Goal: Transaction & Acquisition: Book appointment/travel/reservation

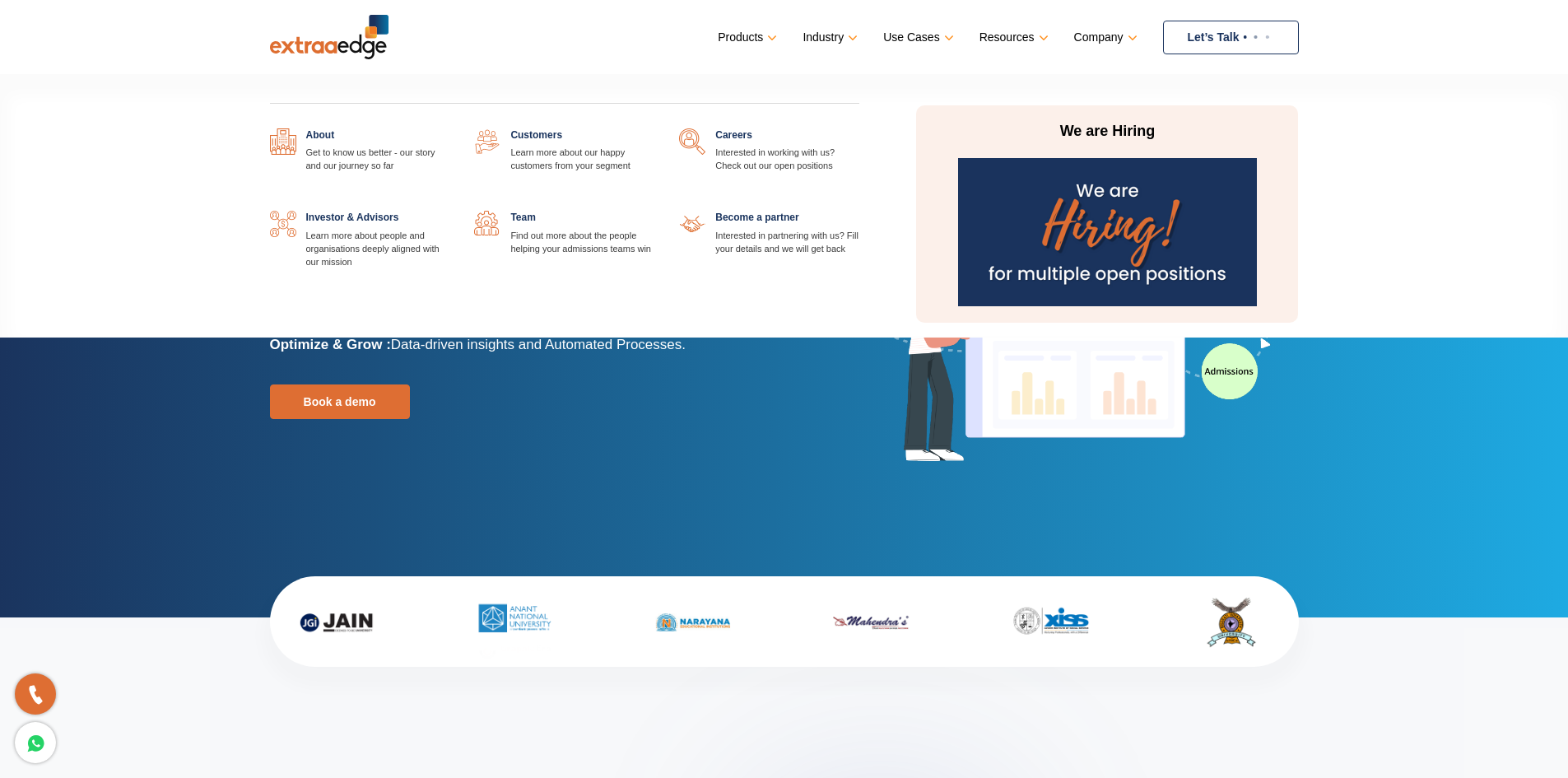
click at [1133, 40] on link "Company" at bounding box center [1104, 37] width 60 height 24
click at [1132, 35] on link "Company" at bounding box center [1104, 37] width 60 height 24
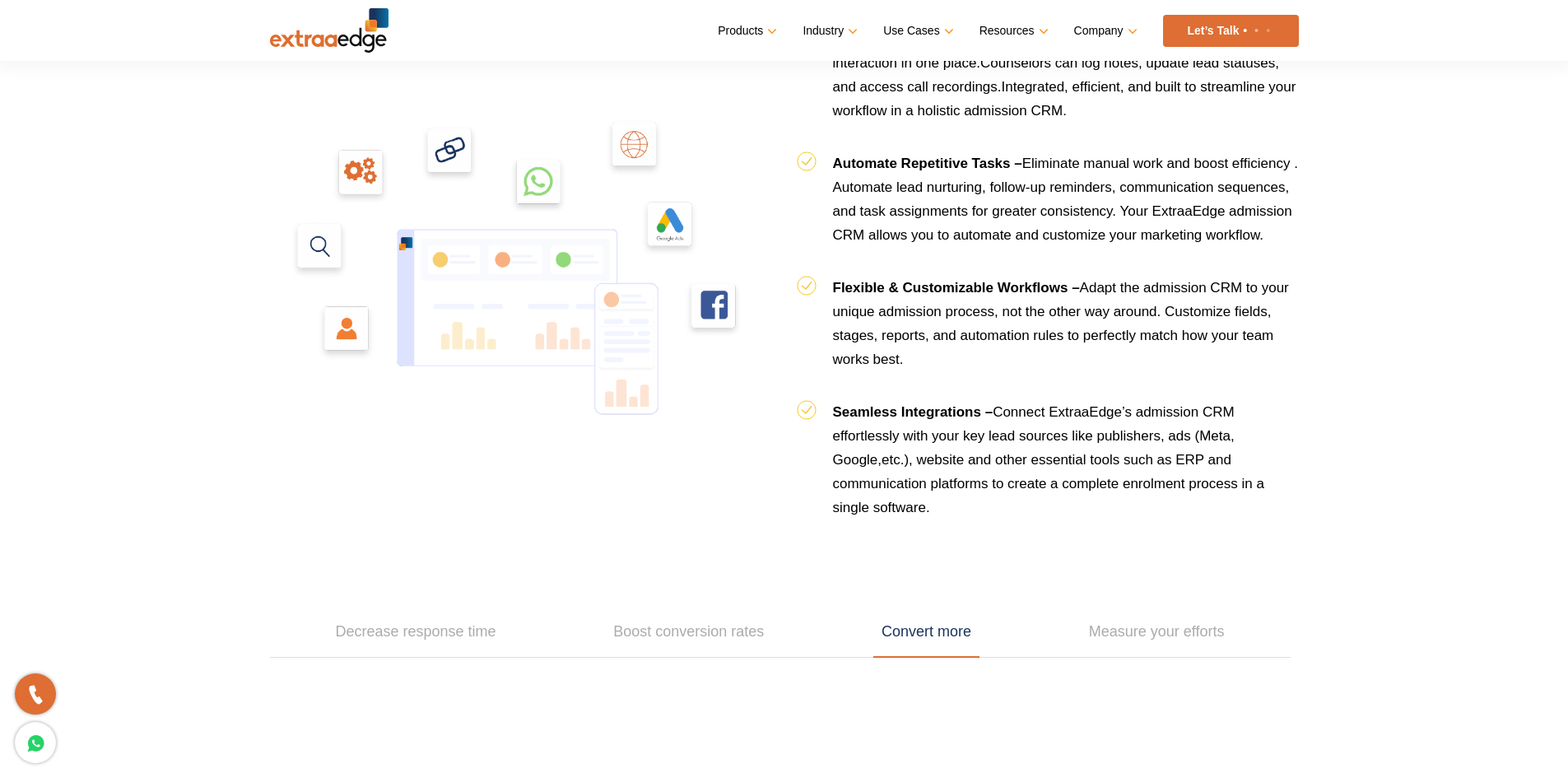
scroll to position [1810, 0]
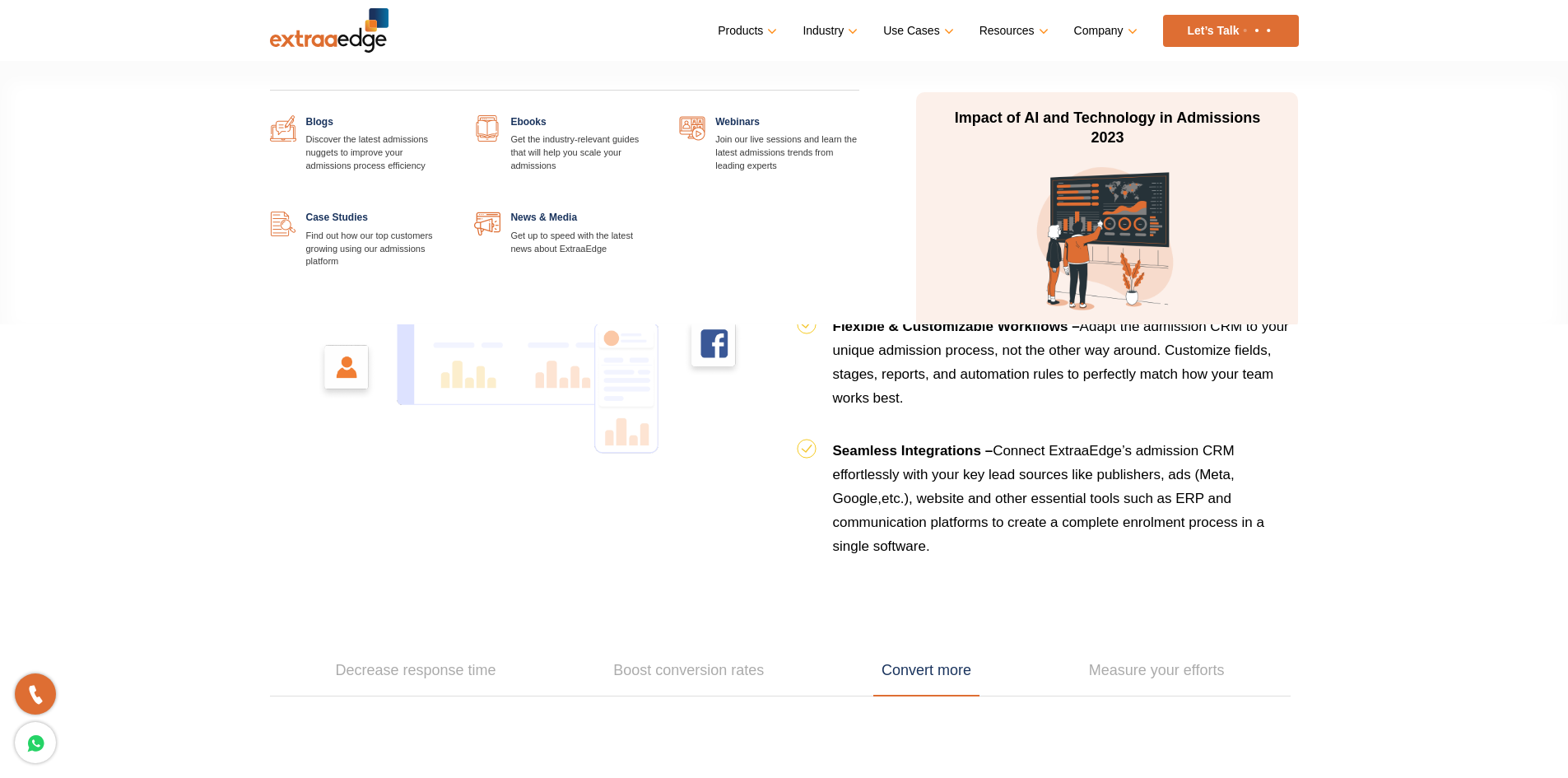
click at [1041, 30] on link "Resources" at bounding box center [1013, 30] width 66 height 24
click at [1045, 35] on link "Resources" at bounding box center [1013, 30] width 66 height 24
click at [1045, 33] on link "Resources" at bounding box center [1013, 30] width 66 height 24
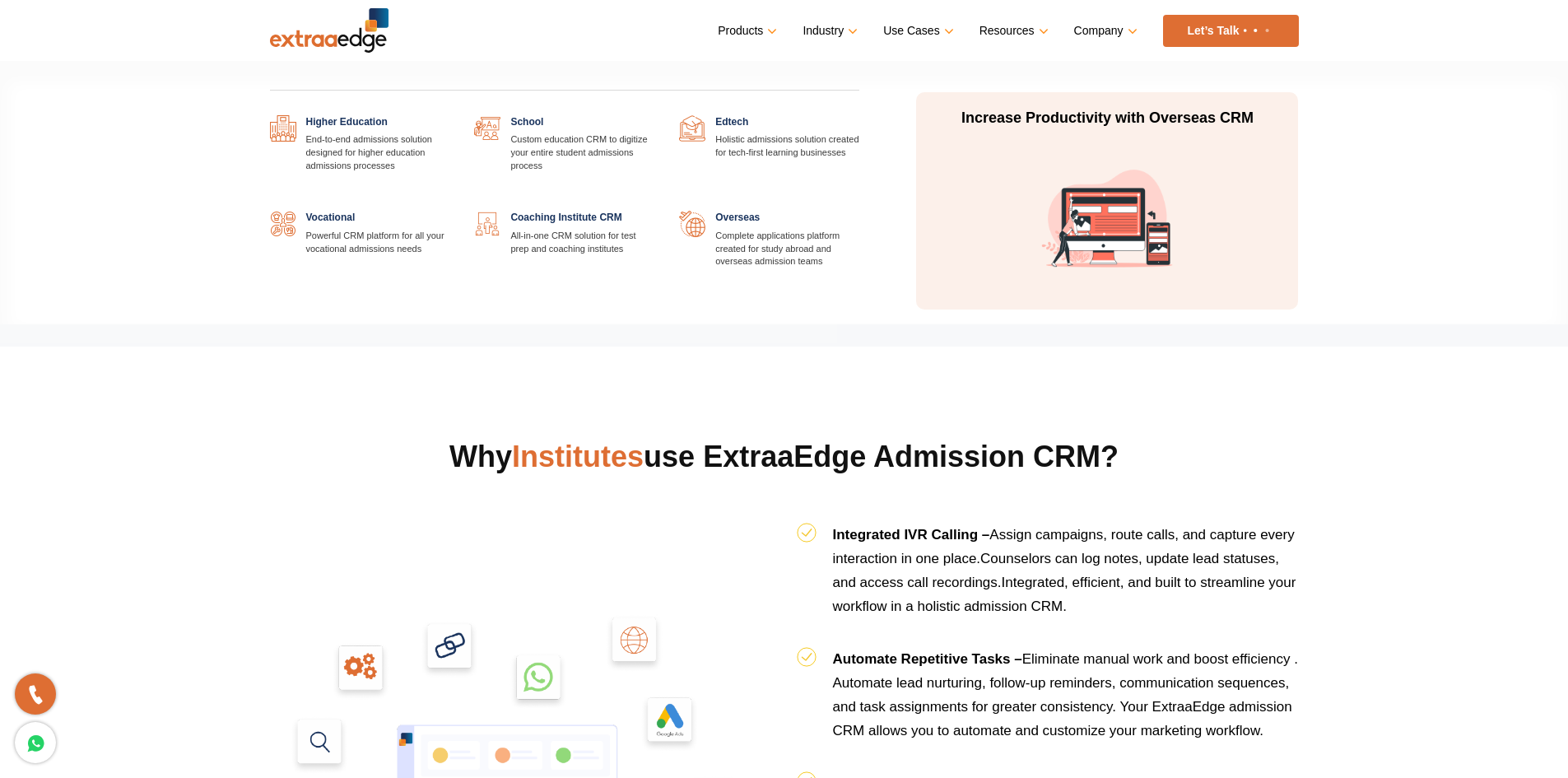
scroll to position [1317, 0]
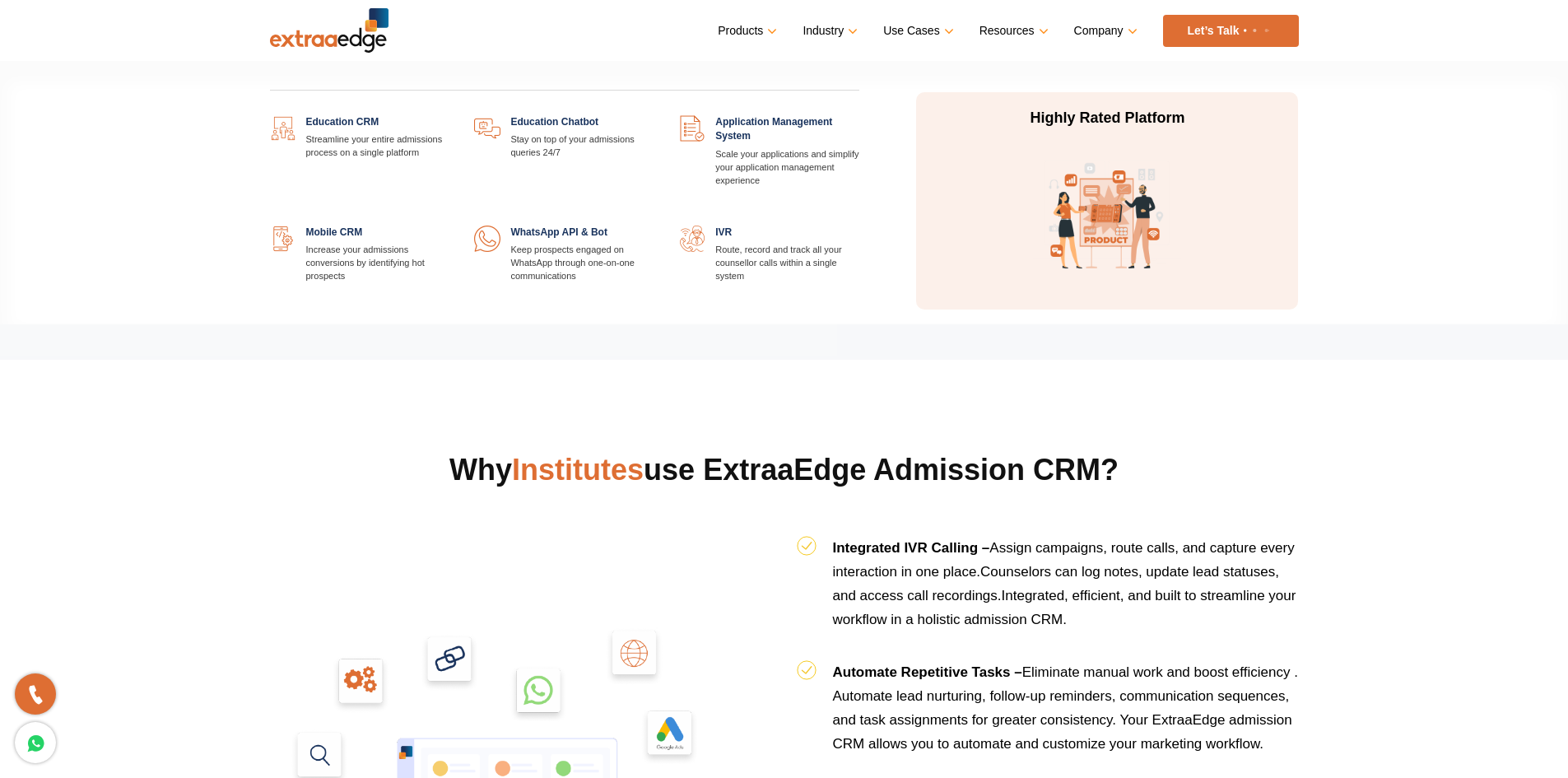
click at [774, 30] on link "Products" at bounding box center [745, 30] width 56 height 24
click at [771, 25] on link "Products" at bounding box center [745, 30] width 56 height 24
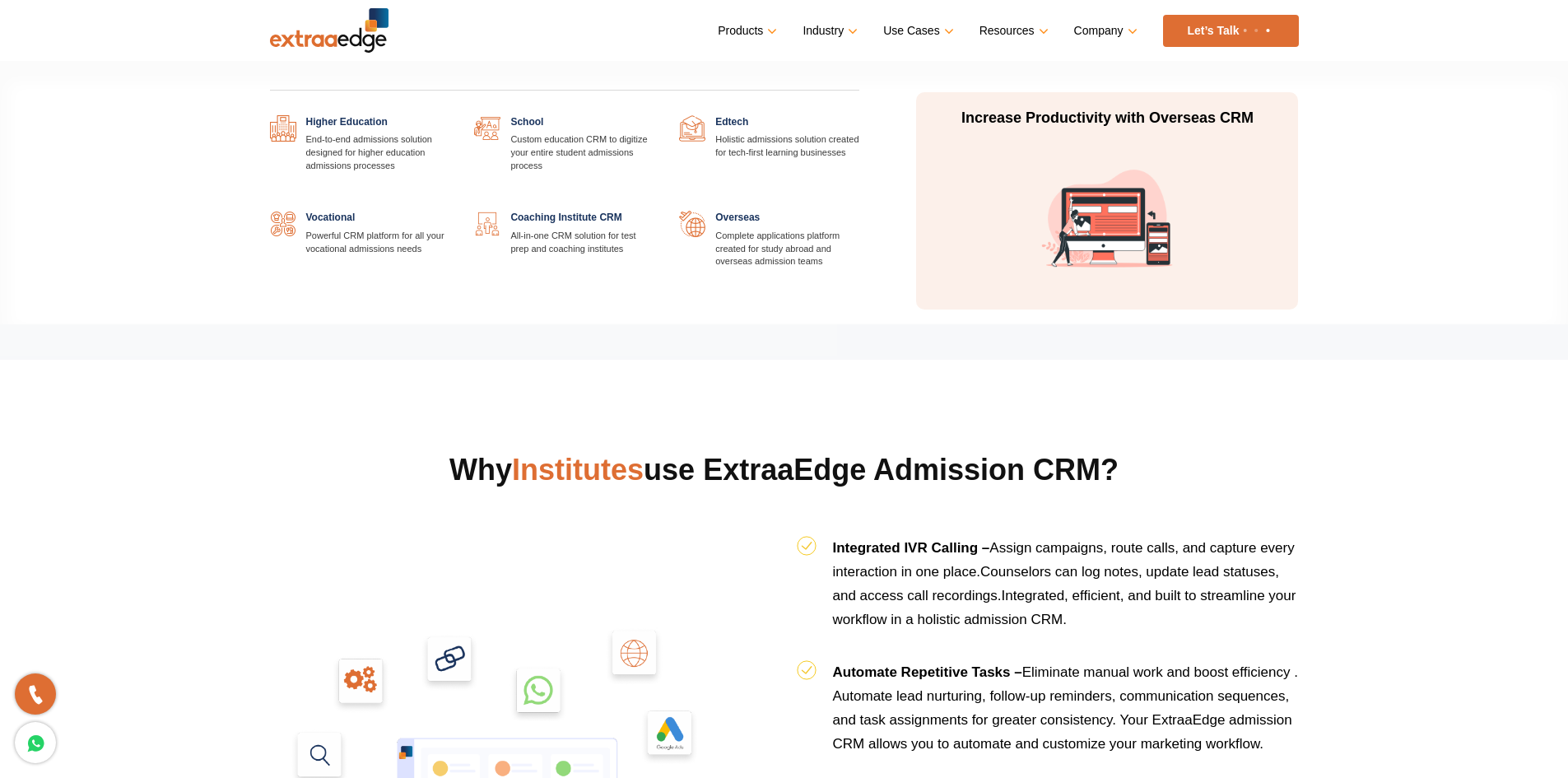
click at [848, 30] on link "Industry" at bounding box center [828, 30] width 52 height 24
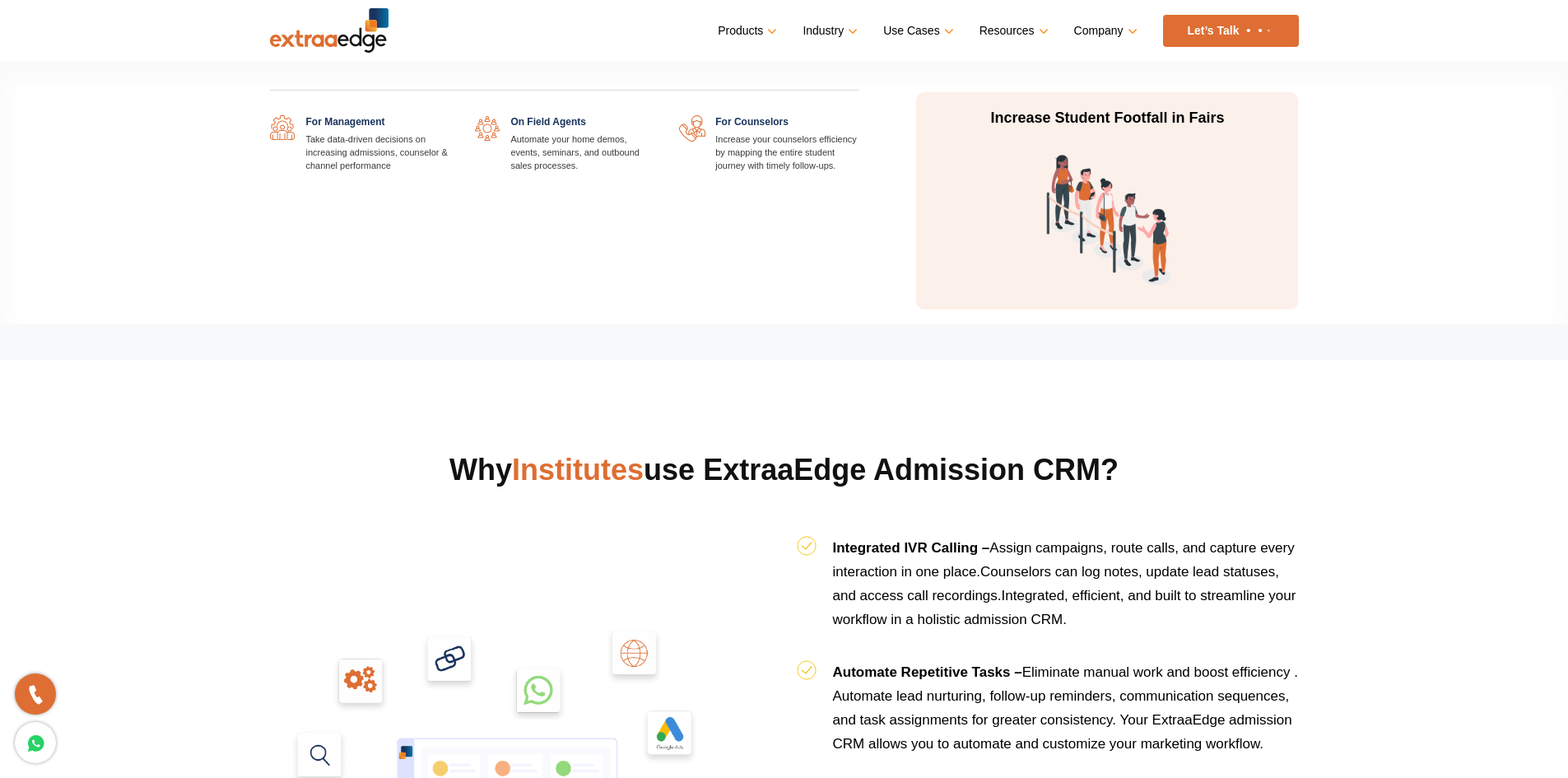
click at [947, 26] on link "Use Cases" at bounding box center [916, 30] width 67 height 24
click at [457, 300] on div "For Management Take data-driven decisions on increasing admissions, counselor &…" at bounding box center [565, 194] width 615 height 229
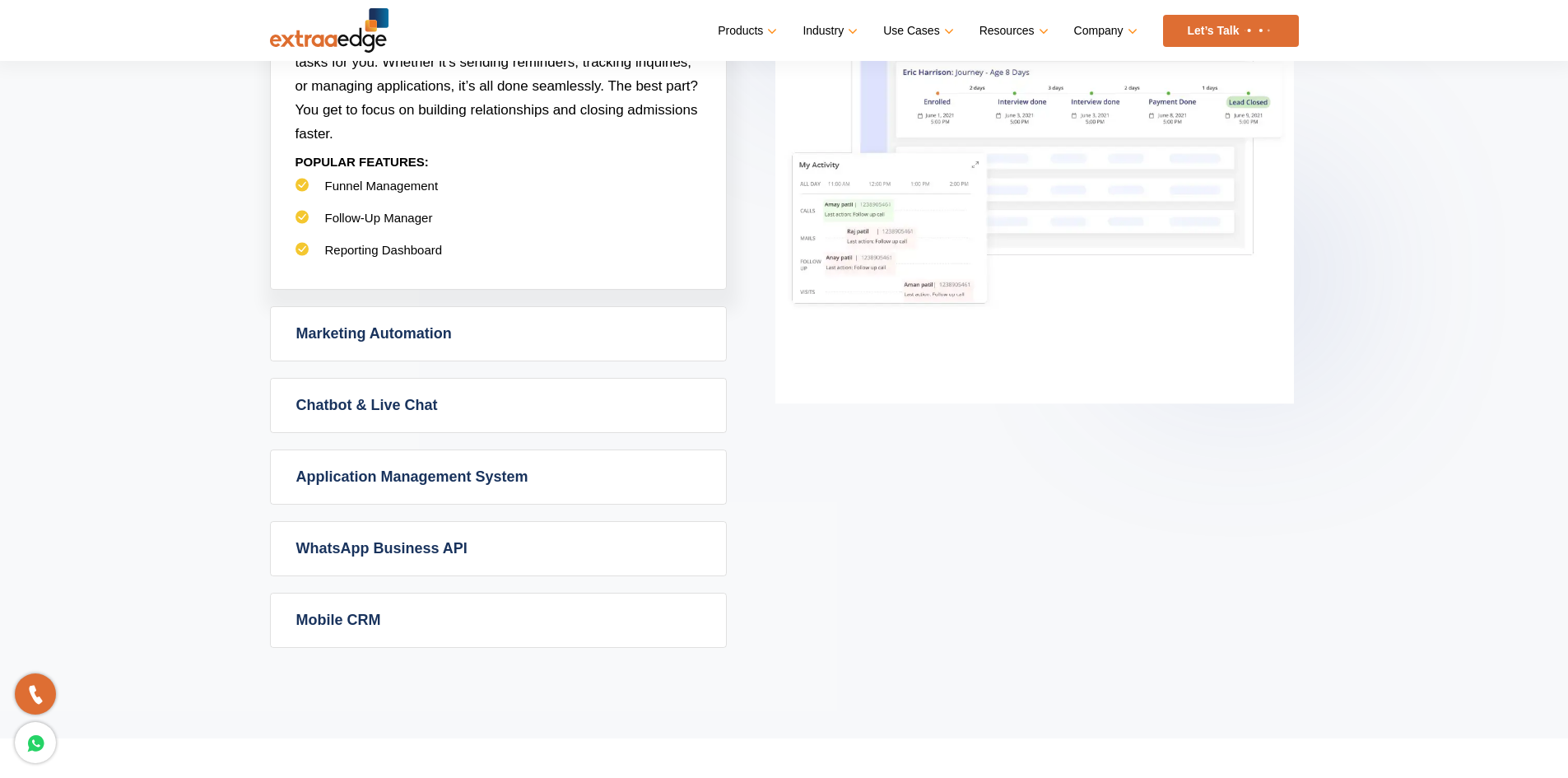
scroll to position [0, 0]
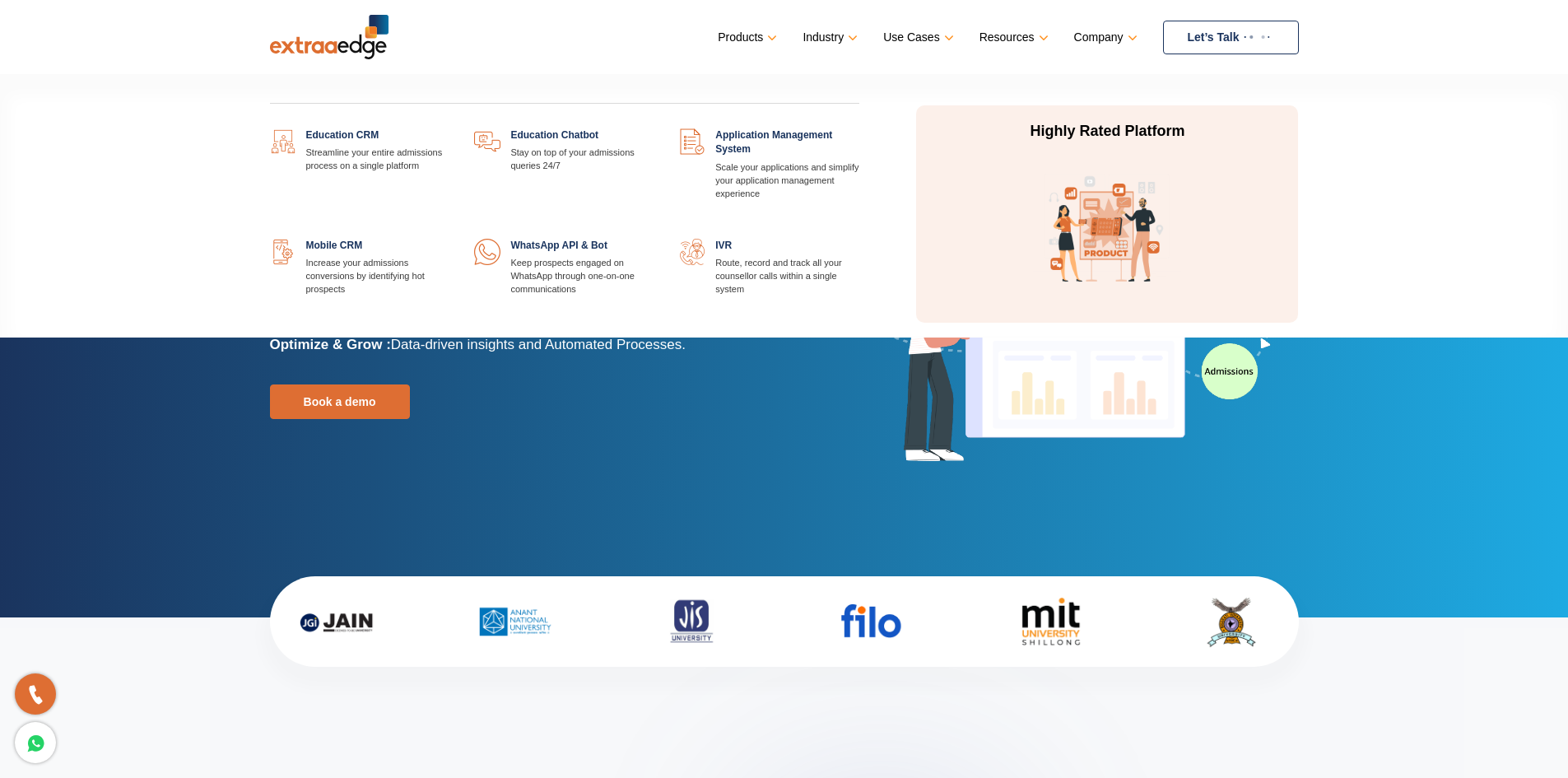
click at [774, 35] on link "Products" at bounding box center [745, 37] width 56 height 24
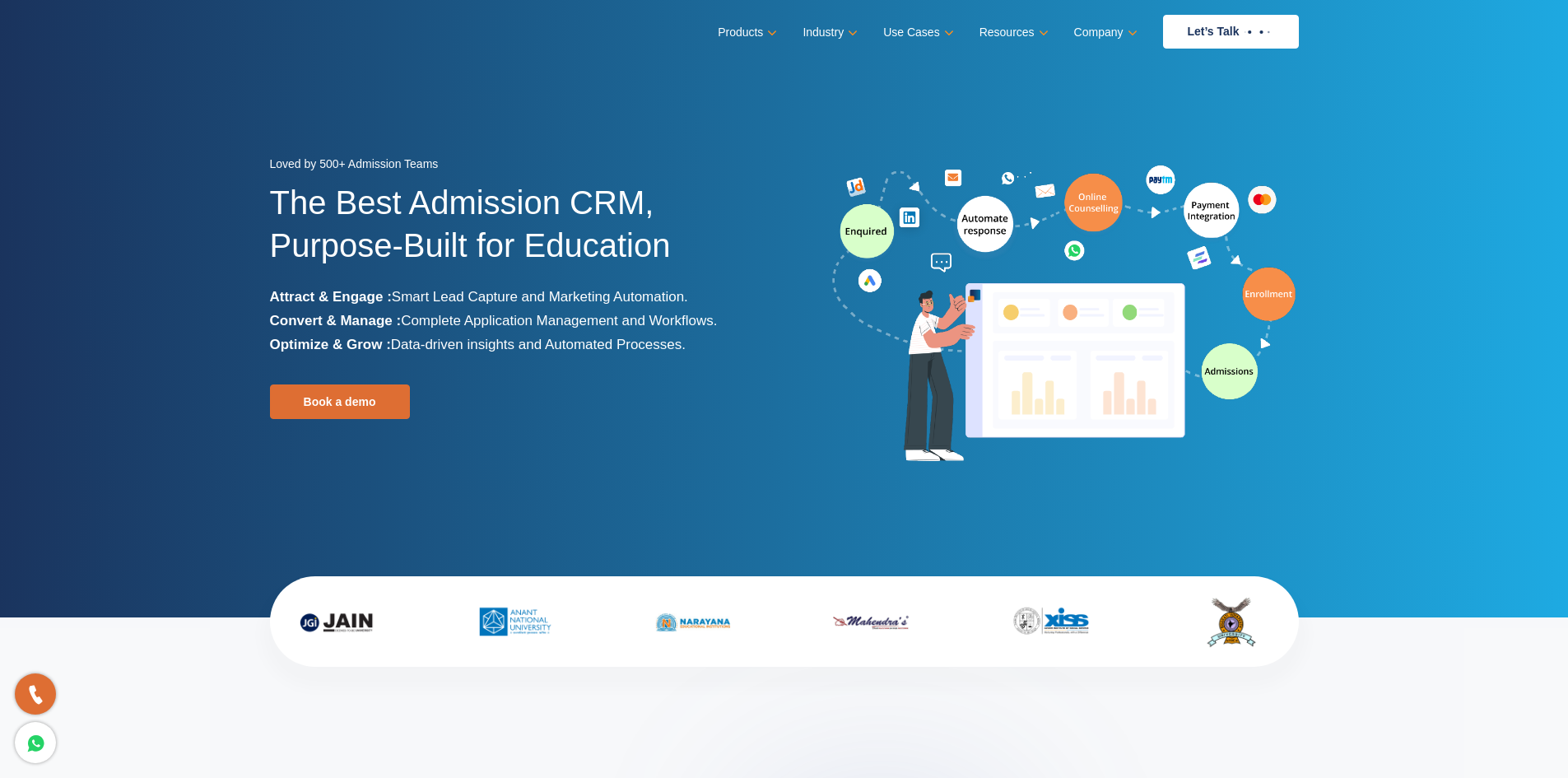
drag, startPoint x: 1377, startPoint y: 0, endPoint x: 1279, endPoint y: 479, distance: 488.9
click at [1279, 479] on div "Loved by 500+ Admission Teams The Best Admission CRM, Purpose-Built for Educati…" at bounding box center [785, 360] width 1054 height 415
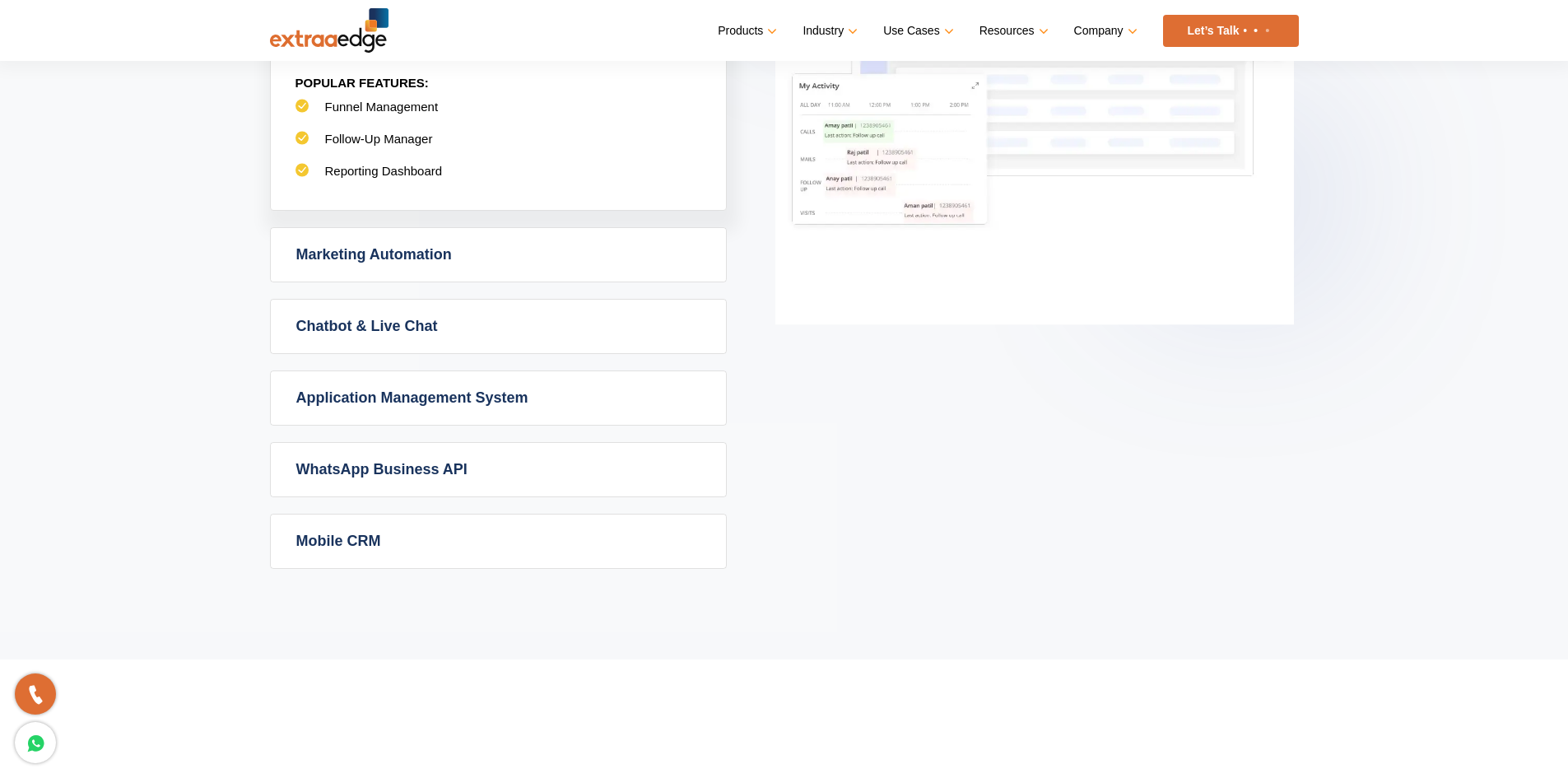
scroll to position [1070, 0]
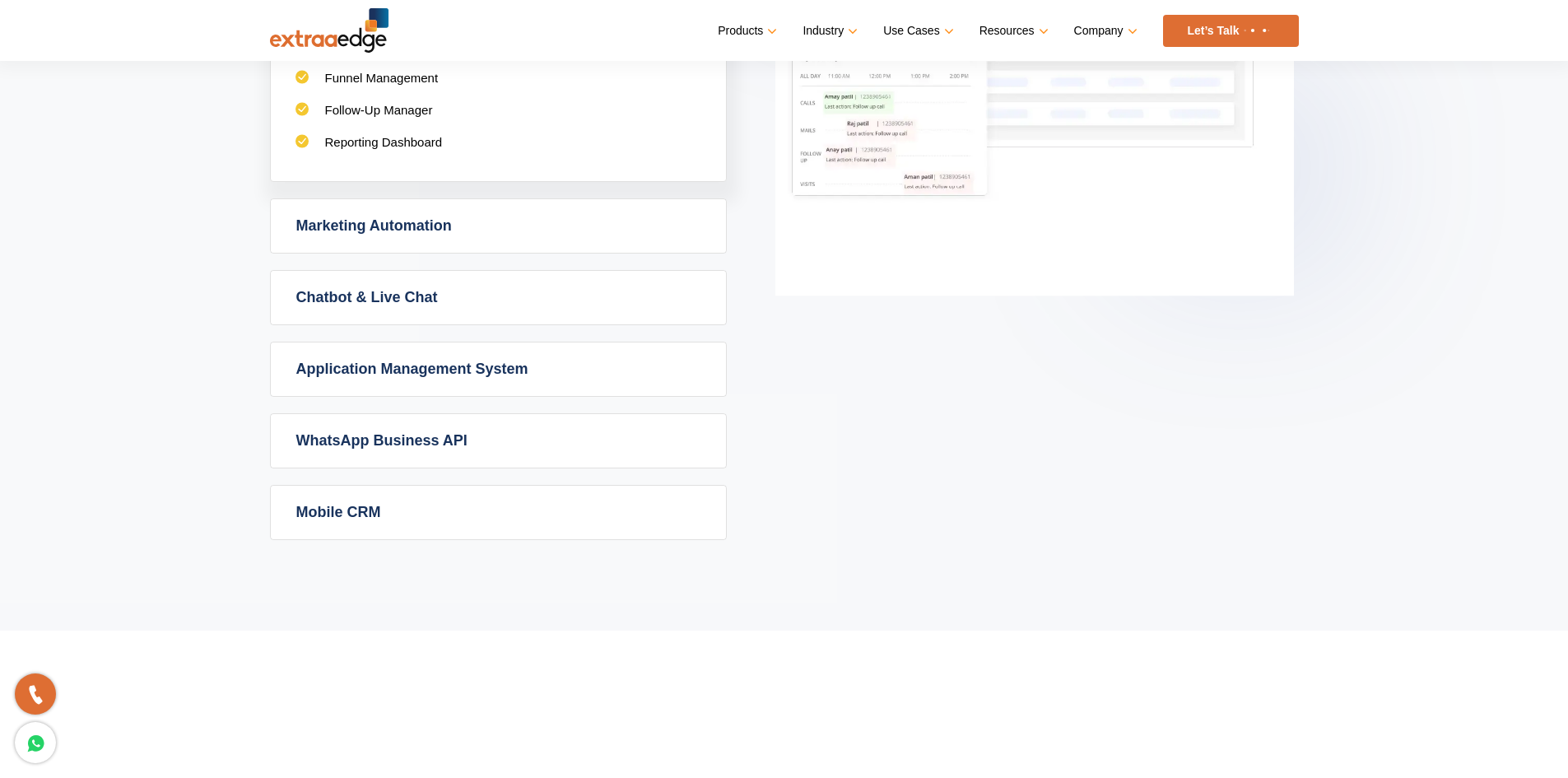
click at [329, 511] on link "Mobile CRM" at bounding box center [499, 512] width 455 height 54
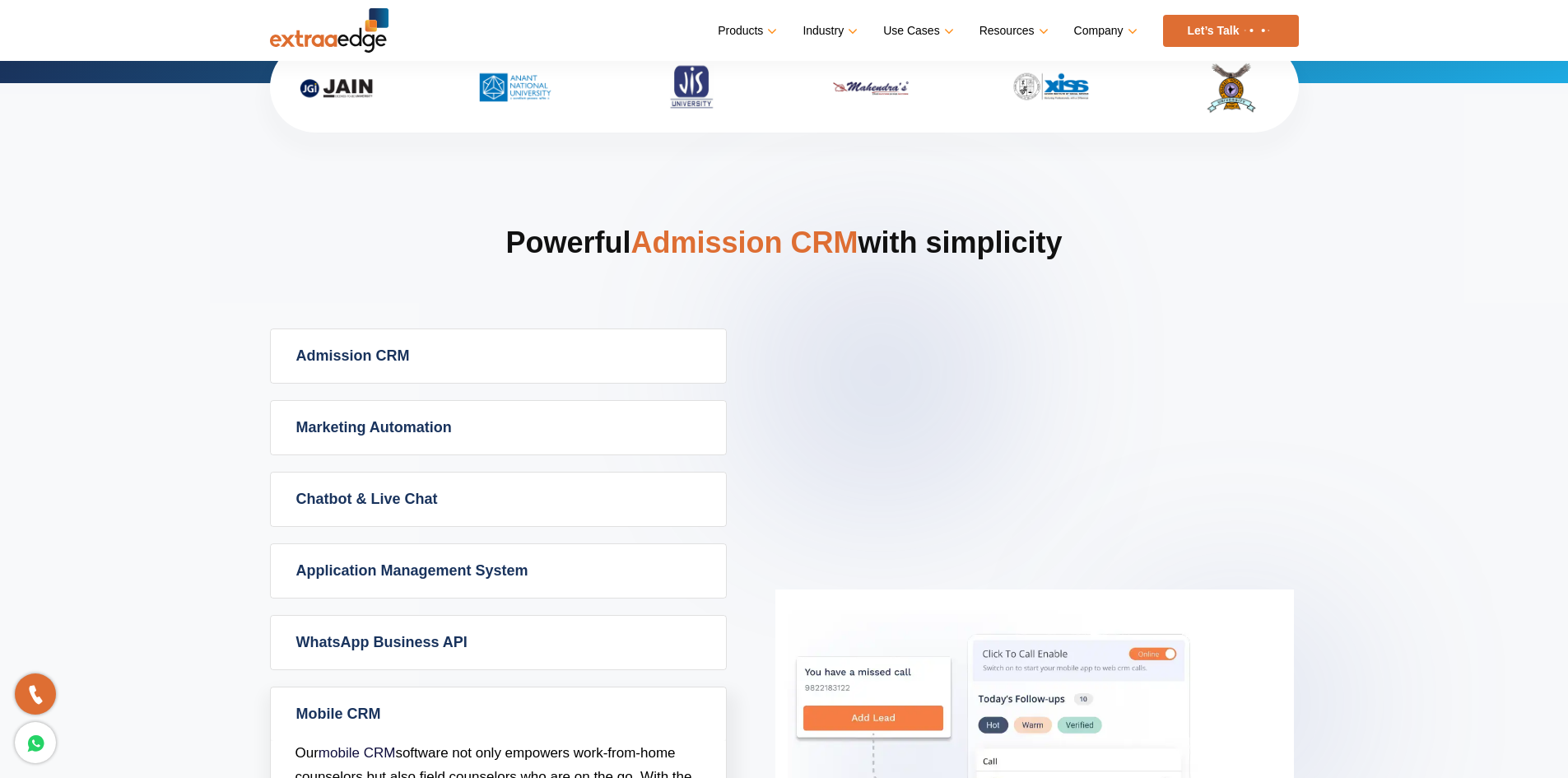
scroll to position [494, 0]
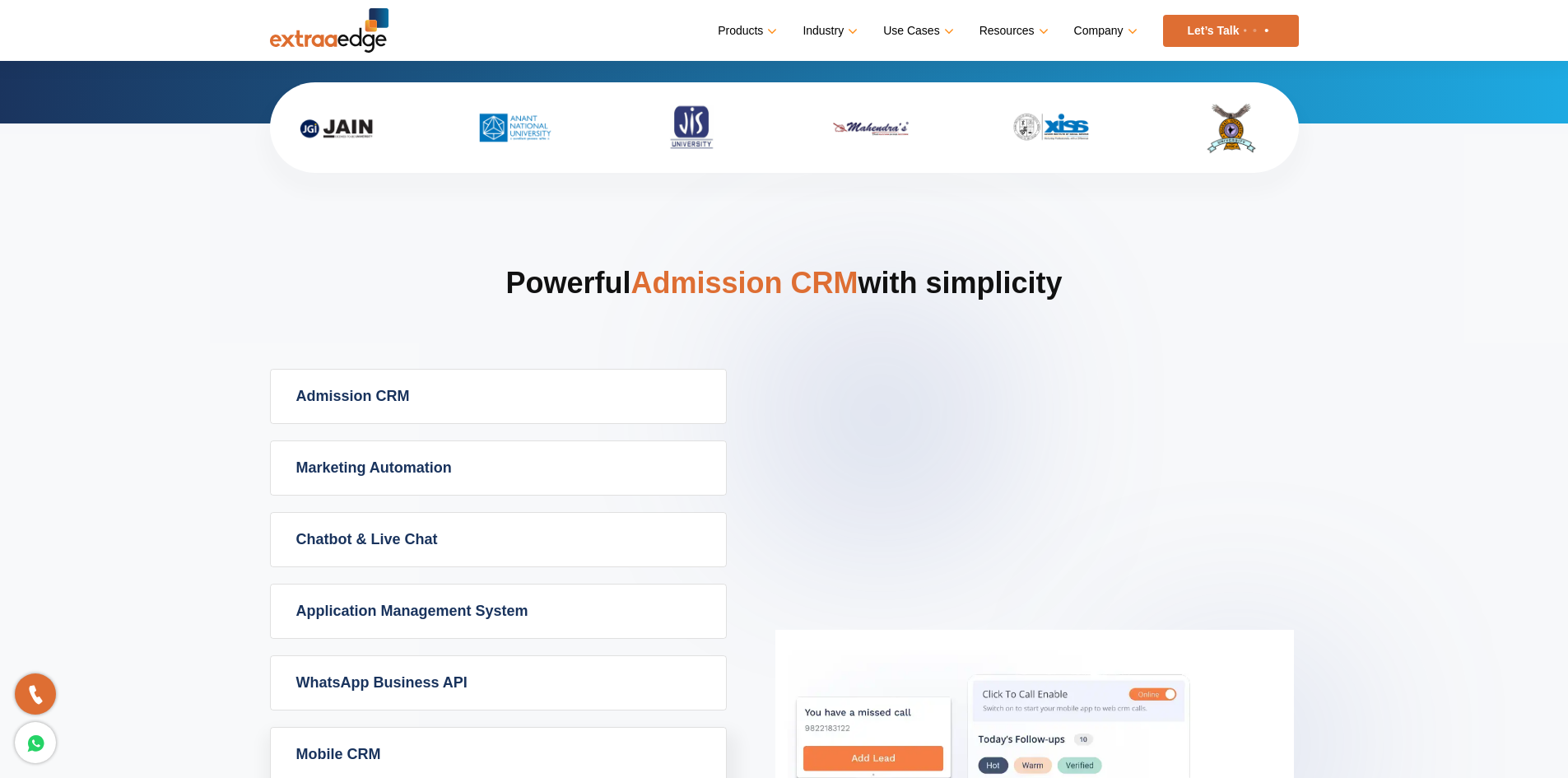
click at [391, 394] on link "Admission CRM" at bounding box center [499, 396] width 455 height 54
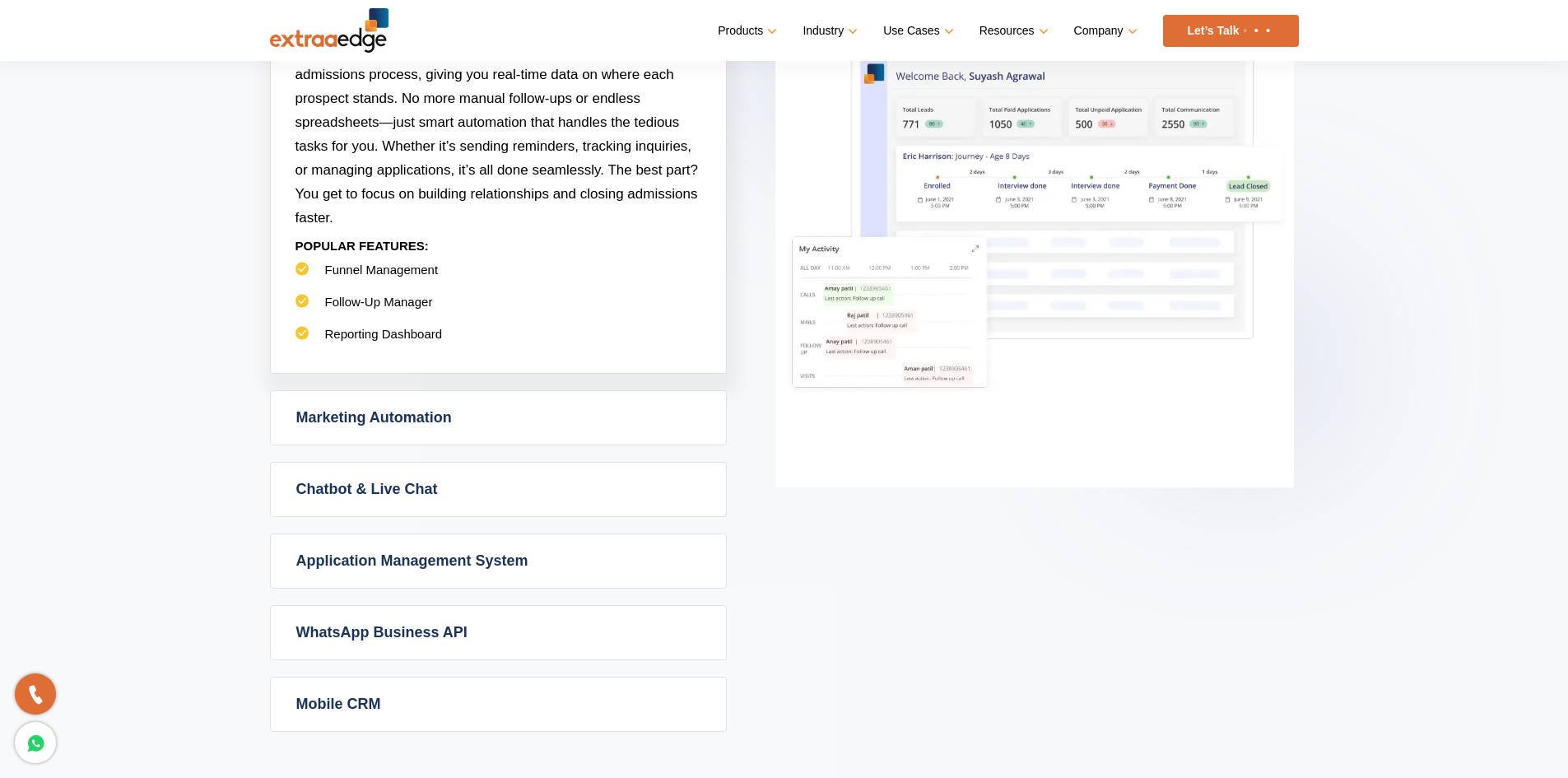
scroll to position [905, 0]
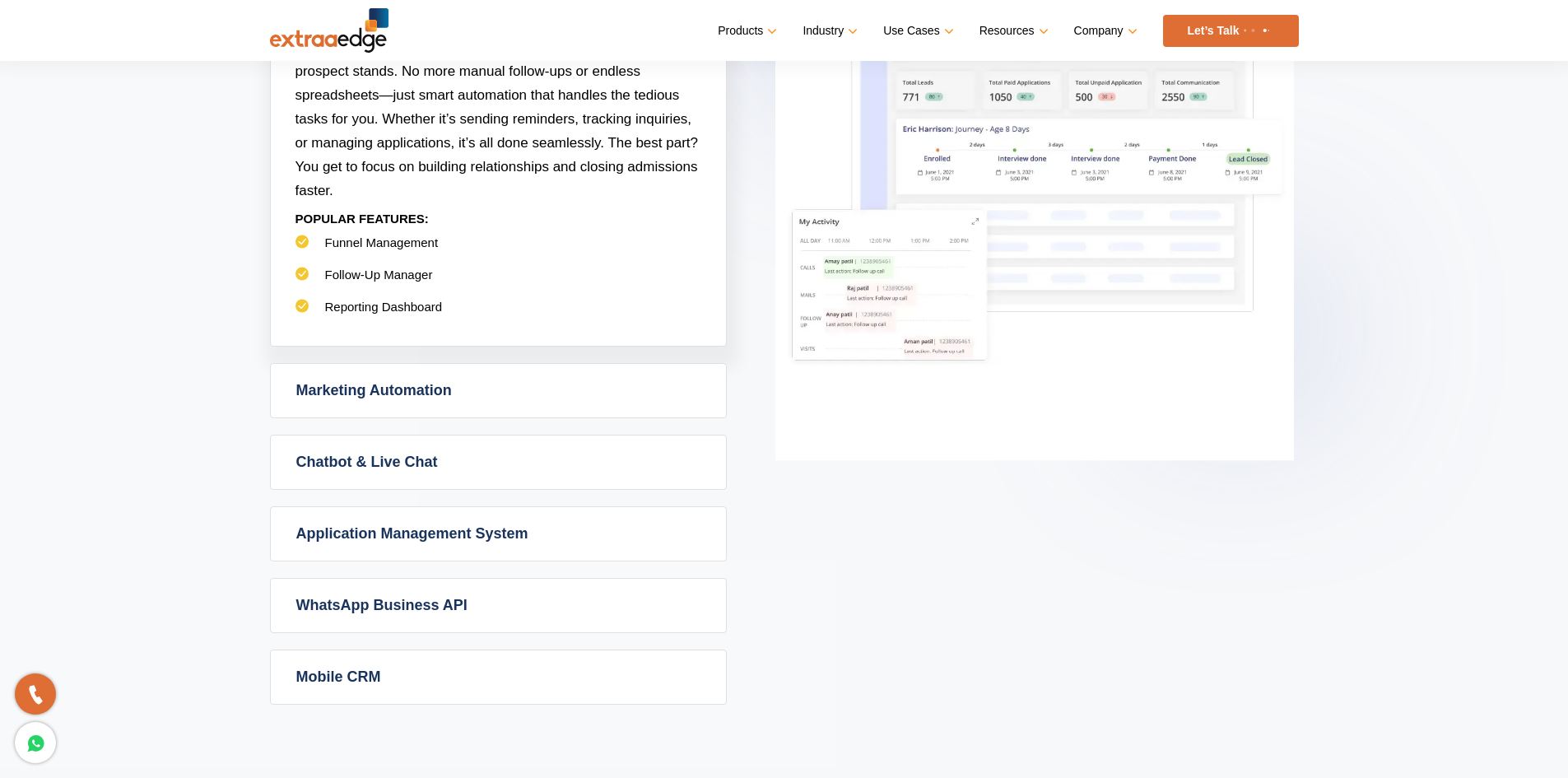
click at [455, 533] on link "Application Management System" at bounding box center [499, 533] width 455 height 54
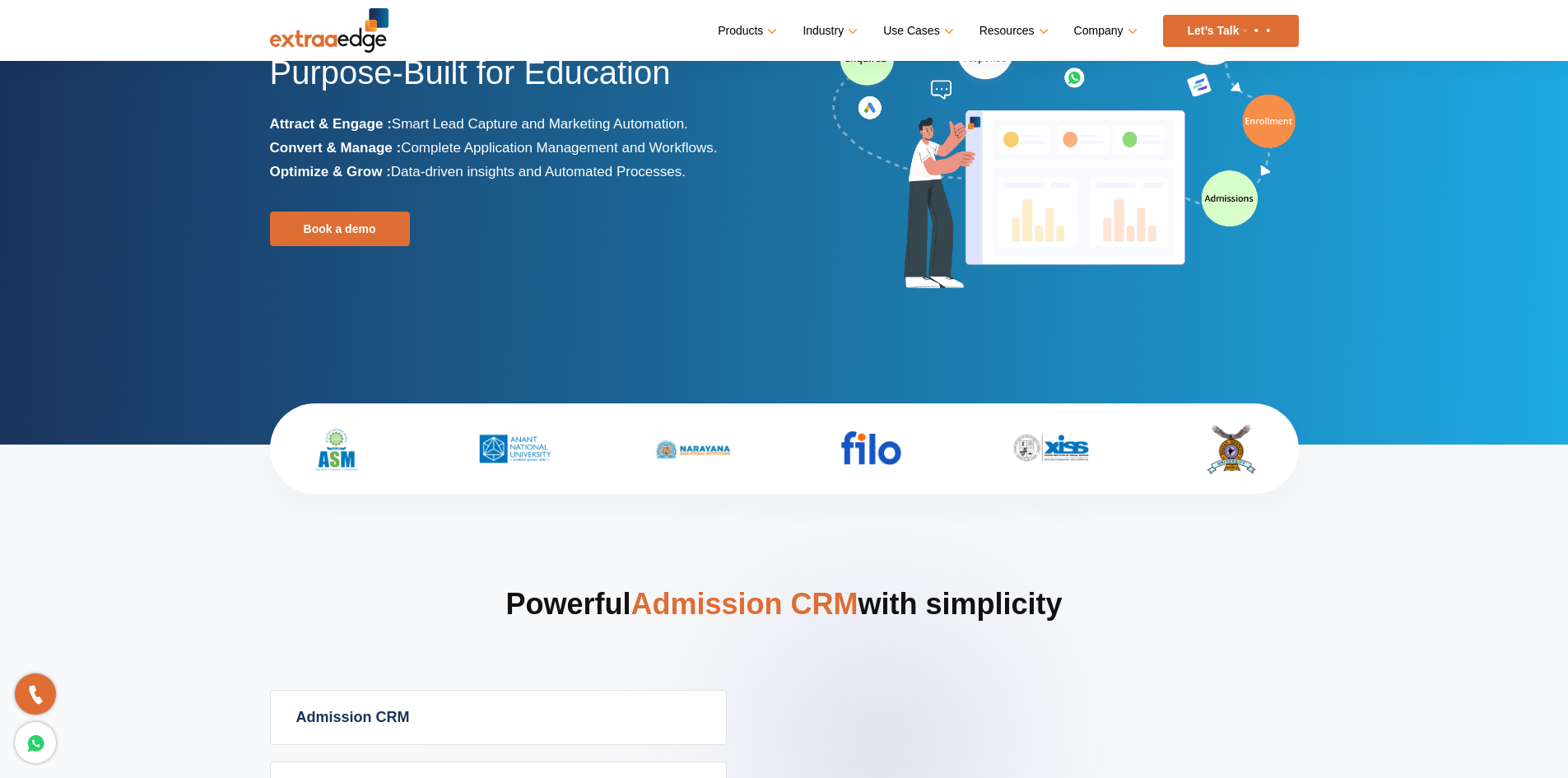
scroll to position [0, 0]
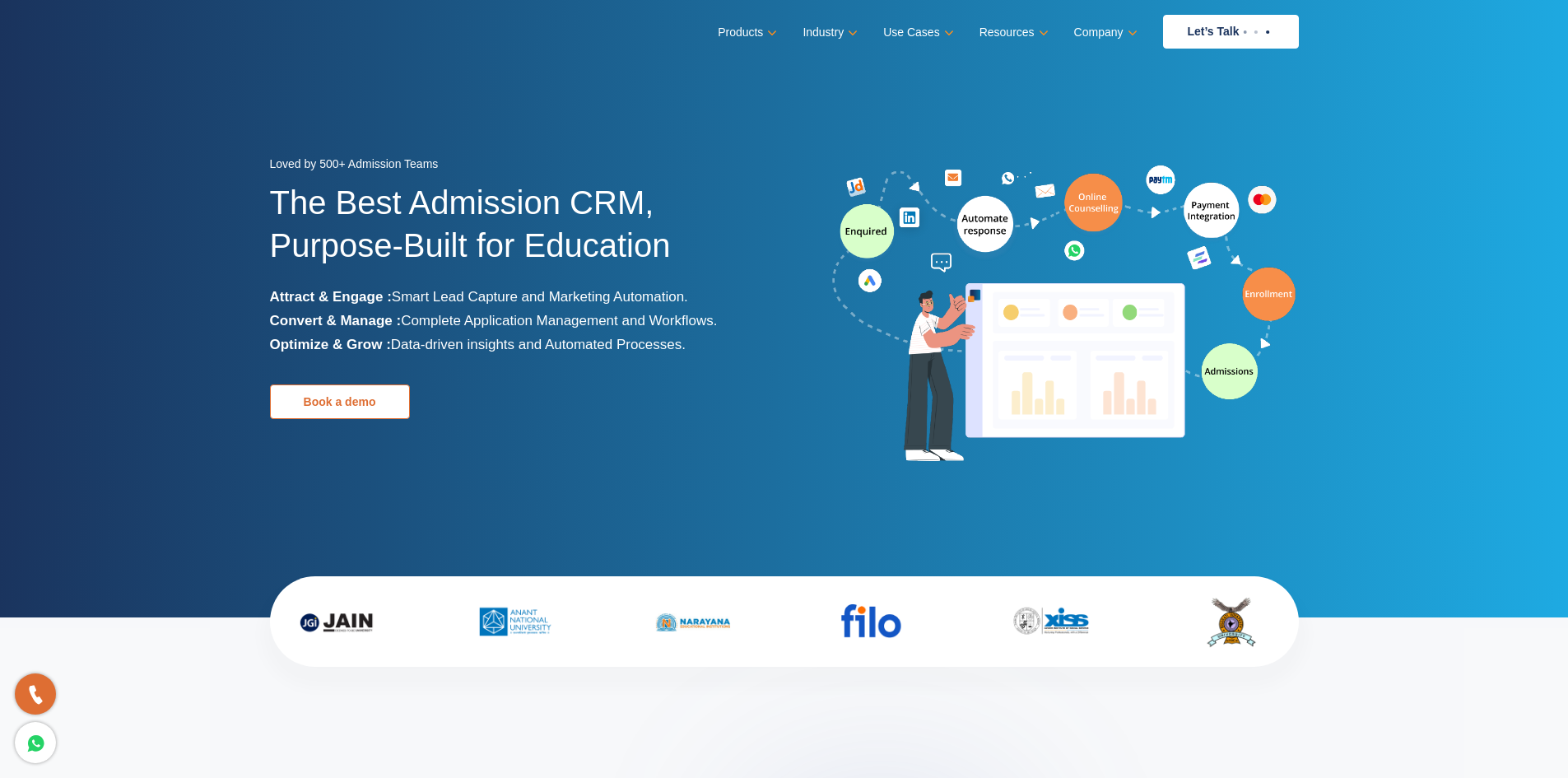
click at [345, 407] on link "Book a demo" at bounding box center [340, 401] width 140 height 35
